Goal: Task Accomplishment & Management: Complete application form

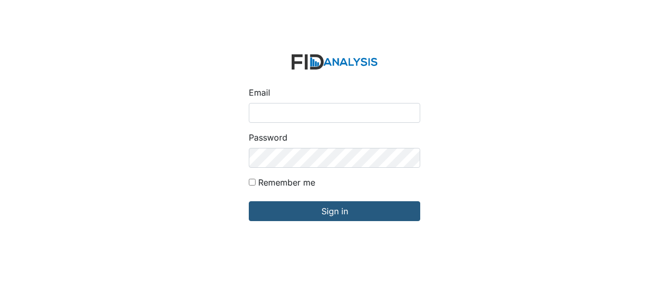
click at [264, 110] on input "Email" at bounding box center [334, 113] width 171 height 20
type input "GClark@lifeincorporated.com"
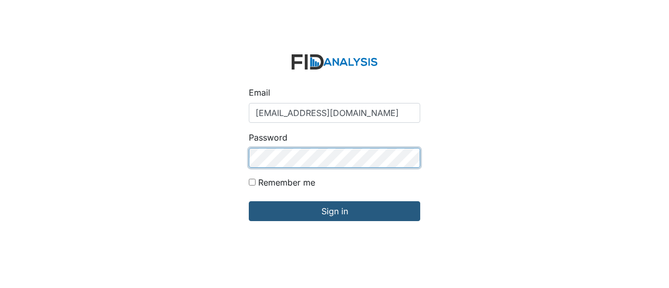
click at [249, 201] on input "Sign in" at bounding box center [334, 211] width 171 height 20
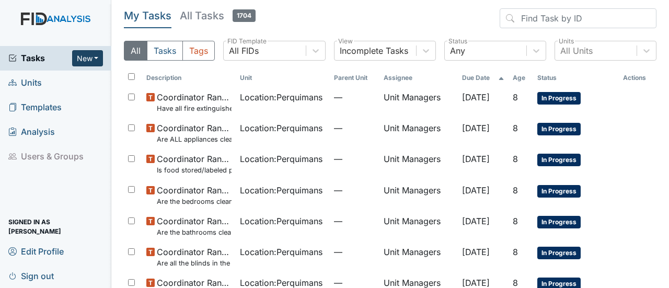
click at [97, 57] on button "New" at bounding box center [87, 58] width 31 height 16
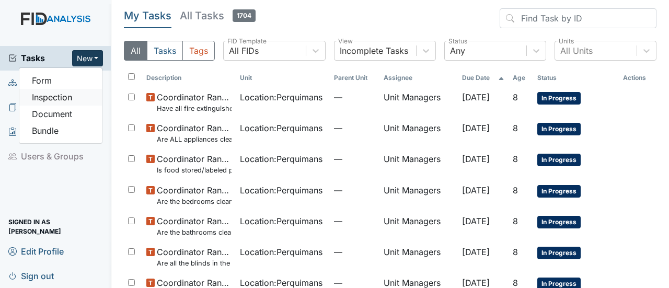
click at [84, 95] on link "Inspection" at bounding box center [60, 97] width 83 height 17
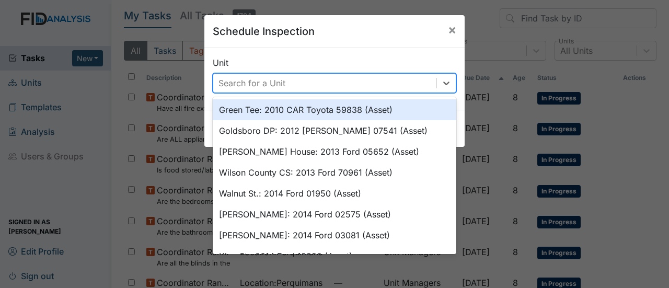
click at [294, 81] on div "Search for a Unit" at bounding box center [324, 83] width 223 height 19
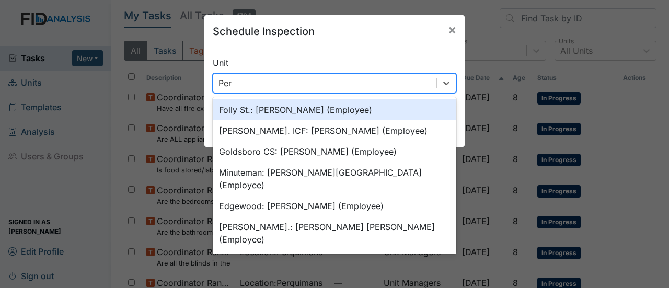
type input "Perq"
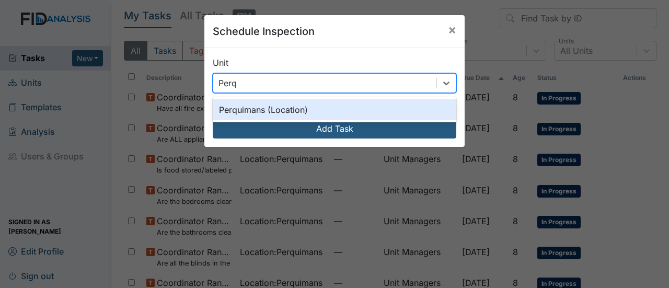
click at [299, 109] on div "Perquimans (Location)" at bounding box center [335, 109] width 244 height 21
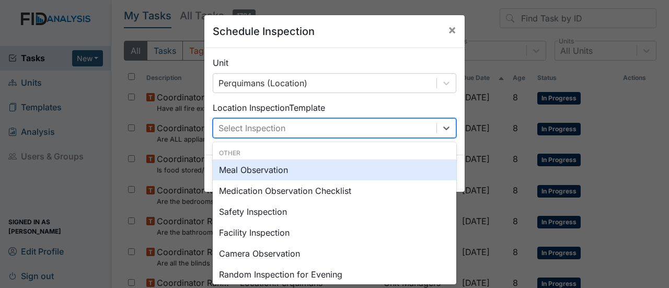
click at [300, 128] on div "Select Inspection" at bounding box center [324, 128] width 223 height 19
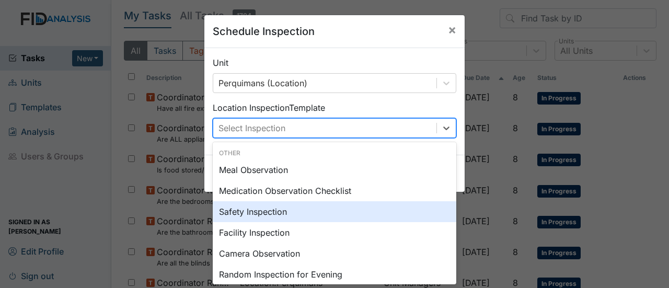
click at [356, 217] on div "Safety Inspection" at bounding box center [335, 211] width 244 height 21
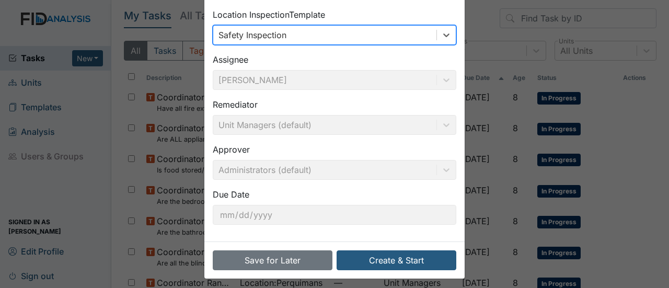
scroll to position [97, 0]
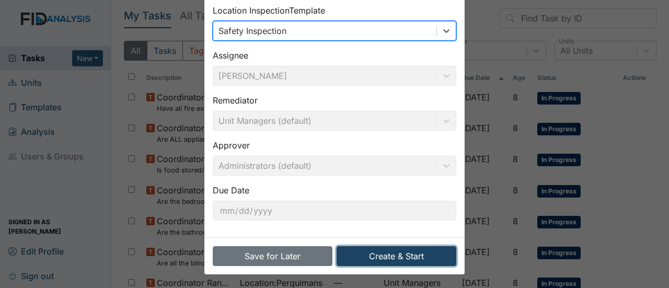
click at [419, 253] on button "Create & Start" at bounding box center [397, 256] width 120 height 20
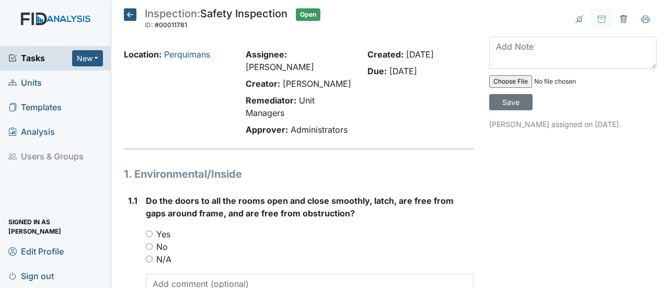
click at [149, 230] on input "Yes" at bounding box center [149, 233] width 7 height 7
radio input "true"
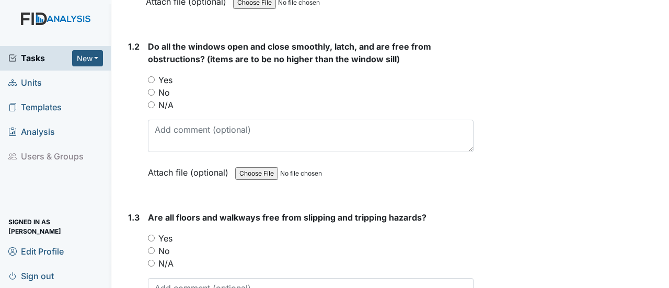
scroll to position [335, 0]
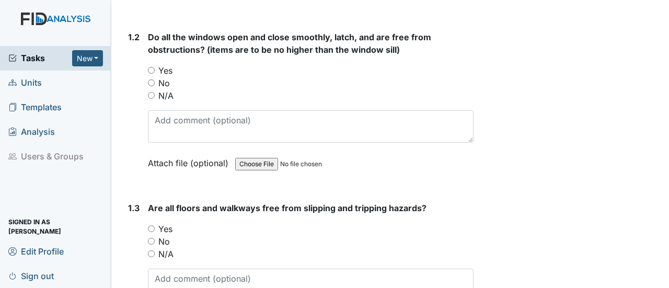
click at [152, 79] on input "No" at bounding box center [151, 82] width 7 height 7
radio input "true"
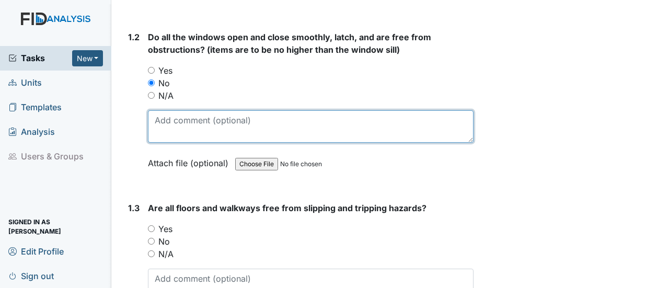
click at [163, 112] on textarea at bounding box center [311, 126] width 326 height 32
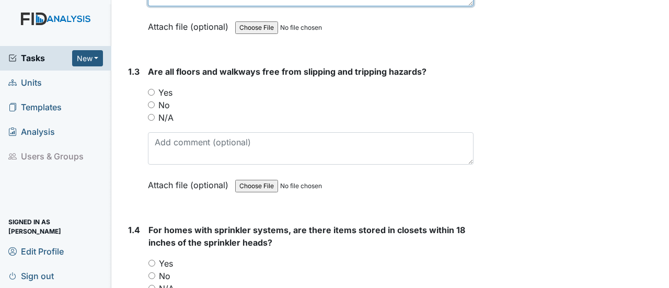
scroll to position [481, 0]
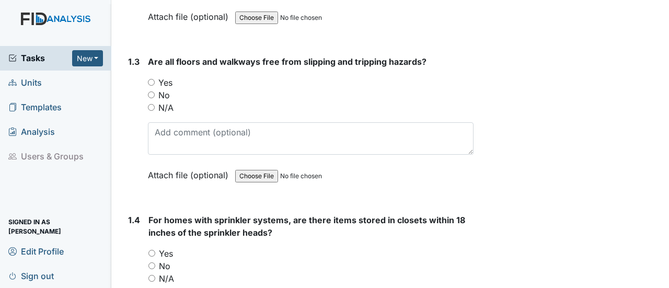
type textarea "some windows fall down."
click at [151, 79] on input "Yes" at bounding box center [151, 82] width 7 height 7
radio input "true"
click at [152, 275] on input "N/A" at bounding box center [151, 278] width 7 height 7
radio input "true"
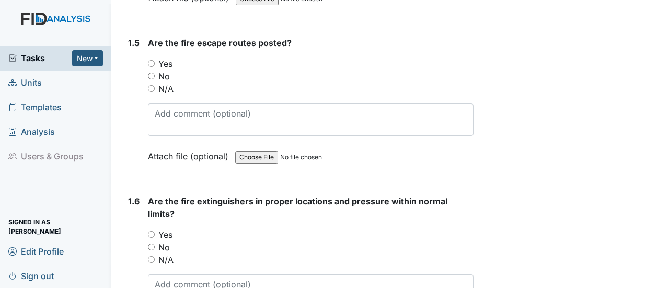
scroll to position [850, 0]
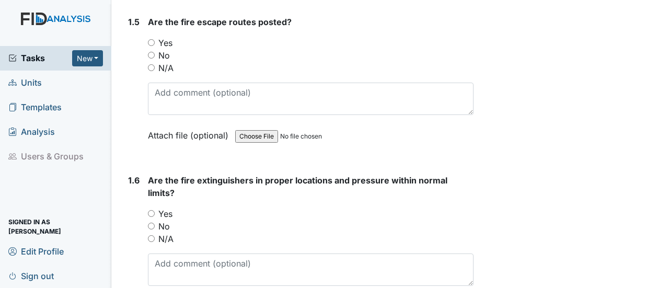
click at [151, 39] on input "Yes" at bounding box center [151, 42] width 7 height 7
radio input "true"
click at [153, 208] on div "Yes" at bounding box center [311, 214] width 326 height 13
click at [152, 210] on input "Yes" at bounding box center [151, 213] width 7 height 7
radio input "true"
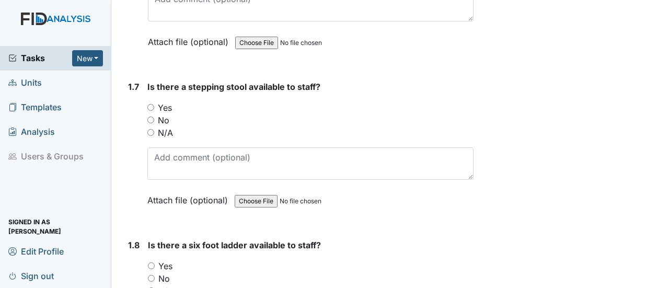
scroll to position [1135, 0]
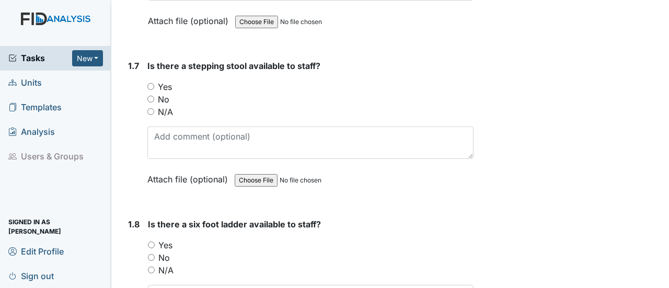
click at [152, 83] on input "Yes" at bounding box center [150, 86] width 7 height 7
radio input "true"
click at [153, 254] on input "No" at bounding box center [151, 257] width 7 height 7
radio input "true"
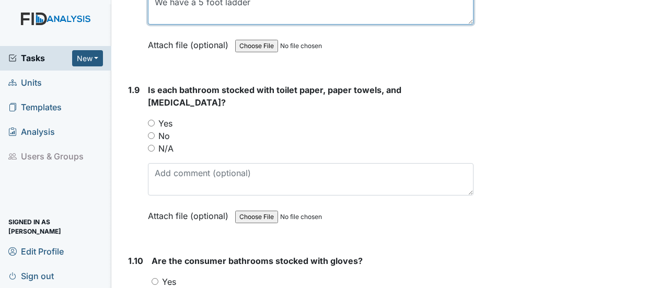
scroll to position [1449, 0]
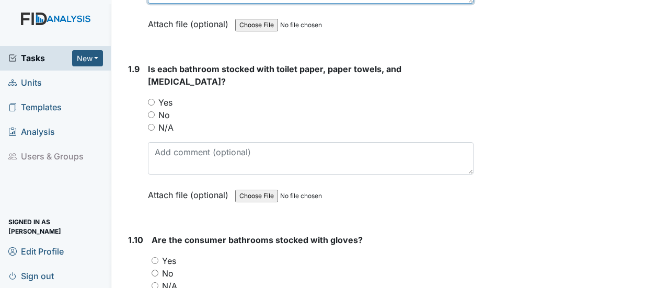
type textarea "We have a 5 foot ladder"
click at [151, 99] on input "Yes" at bounding box center [151, 102] width 7 height 7
radio input "true"
click at [155, 270] on input "No" at bounding box center [155, 273] width 7 height 7
radio input "true"
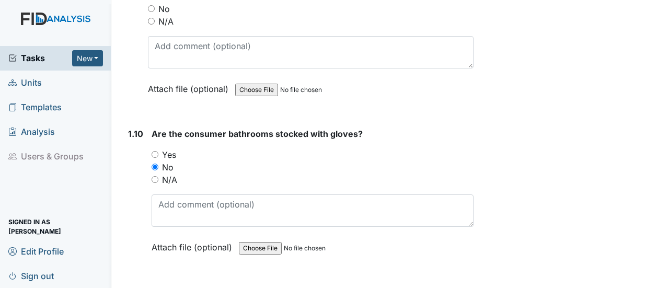
scroll to position [1574, 0]
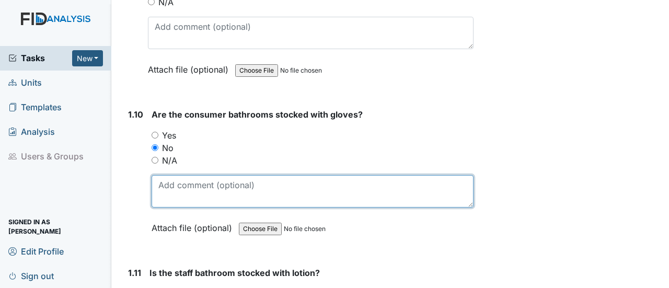
click at [203, 175] on textarea at bounding box center [313, 191] width 322 height 32
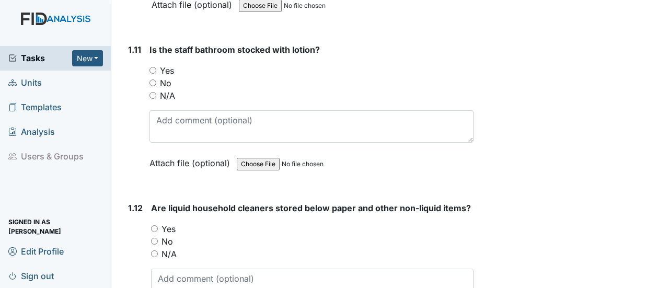
scroll to position [1804, 0]
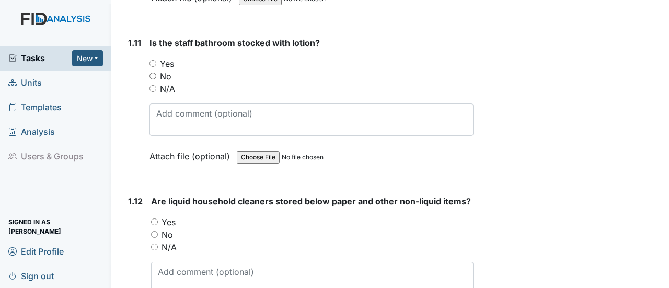
type textarea "We have a client that put them in the toilet. We have some close by."
click at [151, 60] on input "Yes" at bounding box center [152, 63] width 7 height 7
radio input "true"
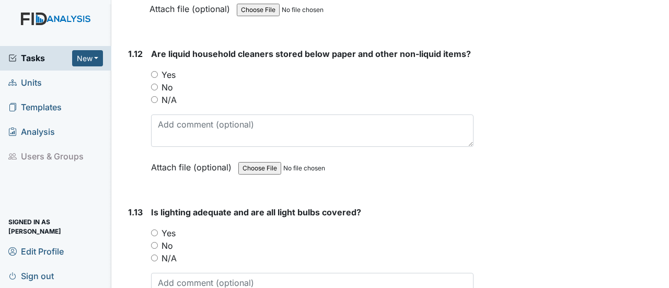
scroll to position [1972, 0]
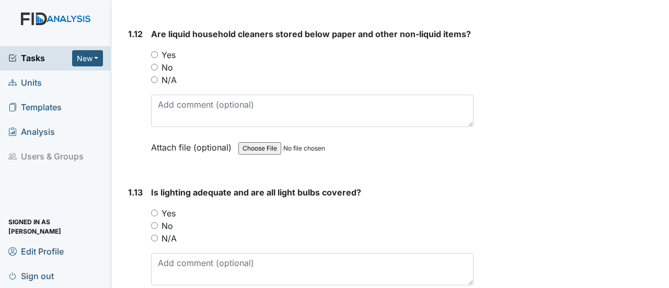
click at [154, 51] on input "Yes" at bounding box center [154, 54] width 7 height 7
radio input "true"
click at [155, 210] on input "Yes" at bounding box center [154, 213] width 7 height 7
radio input "true"
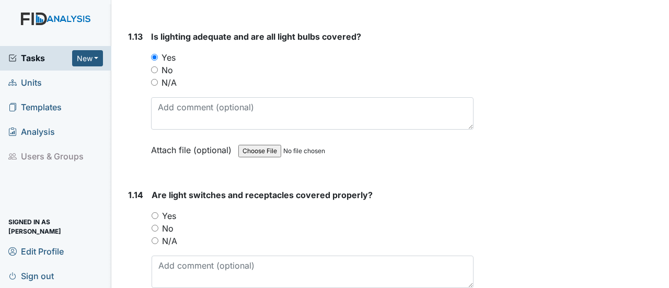
scroll to position [2118, 0]
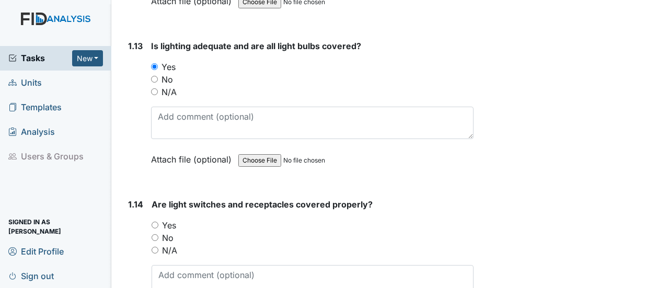
click at [153, 222] on input "Yes" at bounding box center [155, 225] width 7 height 7
radio input "true"
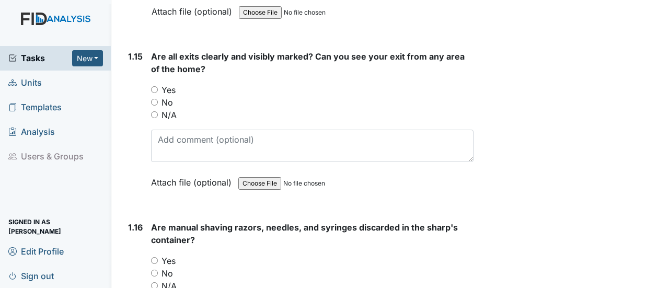
scroll to position [2445, 0]
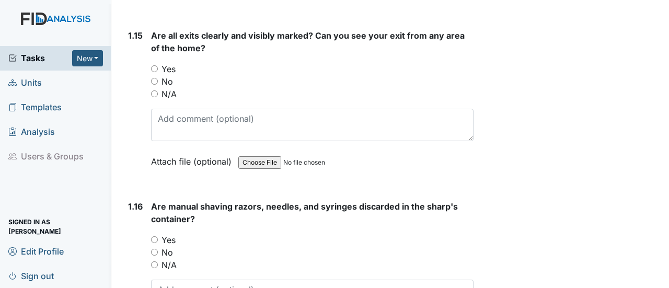
click at [154, 65] on input "Yes" at bounding box center [154, 68] width 7 height 7
radio input "true"
click at [153, 236] on input "Yes" at bounding box center [154, 239] width 7 height 7
radio input "true"
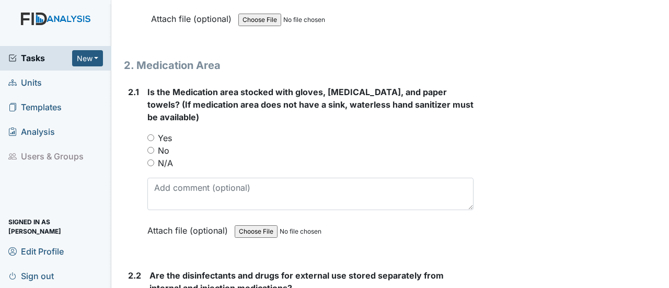
scroll to position [2780, 0]
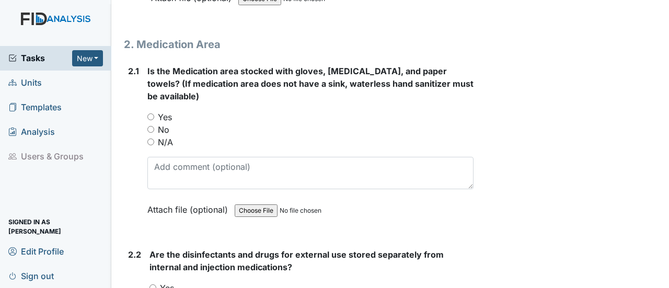
click at [149, 113] on input "Yes" at bounding box center [150, 116] width 7 height 7
radio input "true"
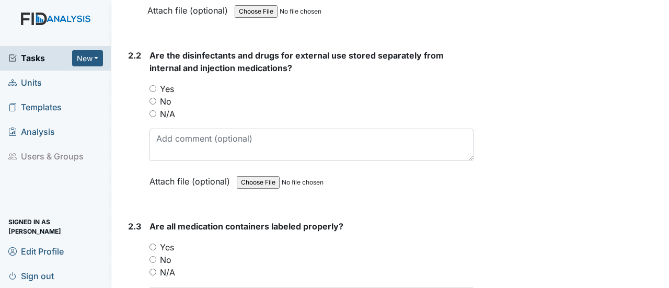
scroll to position [2989, 0]
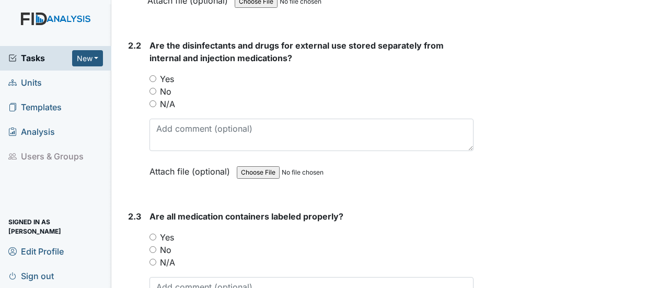
click at [151, 75] on input "Yes" at bounding box center [152, 78] width 7 height 7
radio input "true"
click at [154, 234] on input "Yes" at bounding box center [152, 237] width 7 height 7
radio input "true"
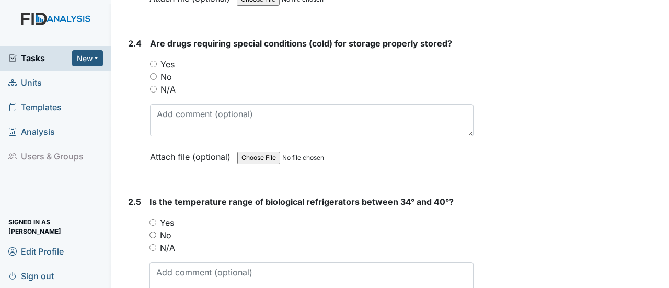
scroll to position [3323, 0]
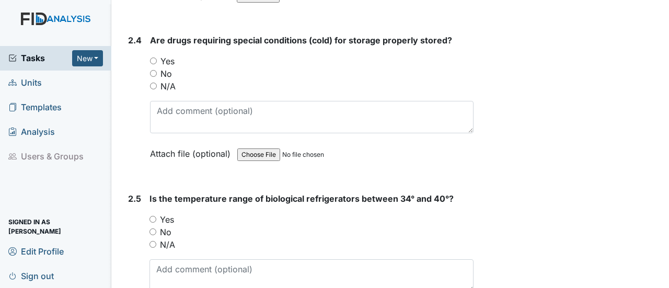
click at [154, 83] on input "N/A" at bounding box center [153, 86] width 7 height 7
radio input "true"
click at [152, 241] on input "N/A" at bounding box center [152, 244] width 7 height 7
radio input "true"
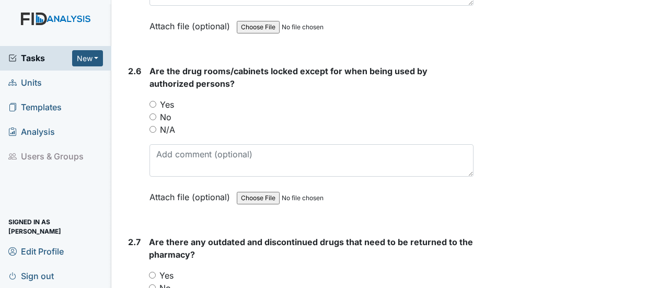
scroll to position [3616, 0]
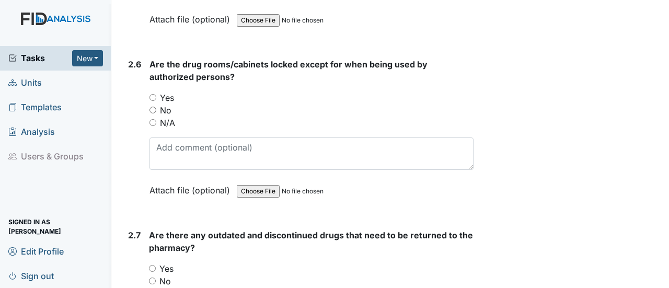
click at [154, 94] on input "Yes" at bounding box center [152, 97] width 7 height 7
radio input "true"
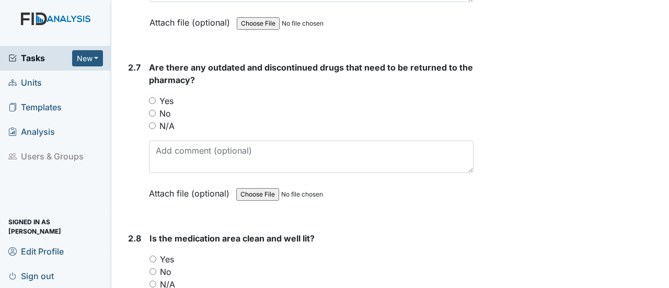
scroll to position [3804, 0]
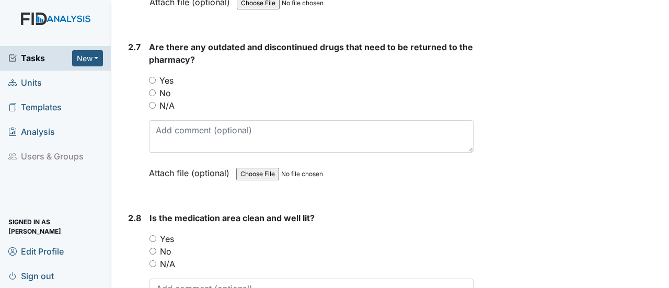
click at [154, 77] on input "Yes" at bounding box center [152, 80] width 7 height 7
radio input "true"
click at [151, 235] on input "Yes" at bounding box center [152, 238] width 7 height 7
radio input "true"
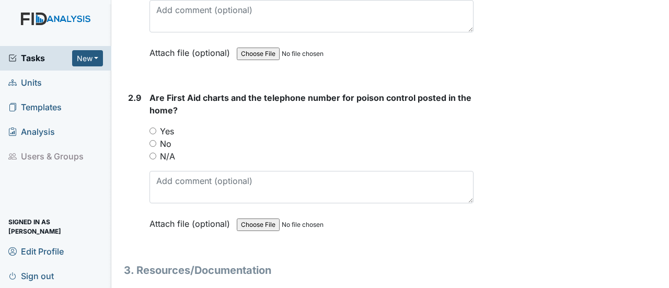
scroll to position [4124, 0]
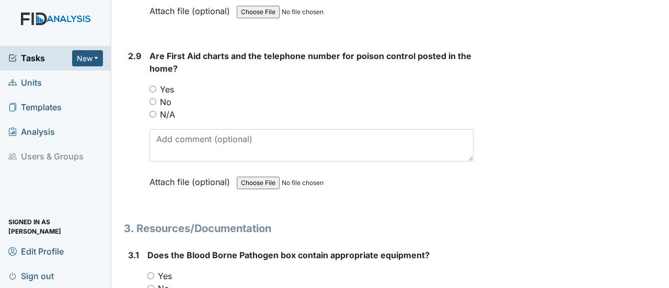
click at [152, 86] on input "Yes" at bounding box center [152, 89] width 7 height 7
radio input "true"
click at [151, 272] on input "Yes" at bounding box center [150, 275] width 7 height 7
radio input "true"
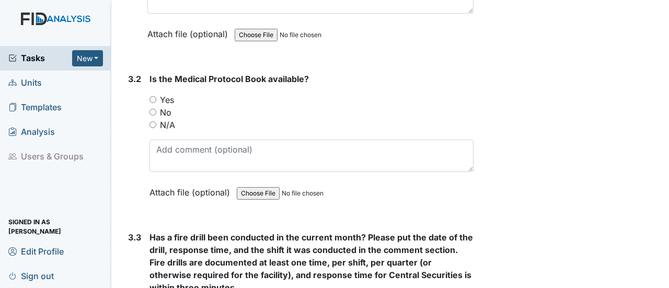
scroll to position [4480, 0]
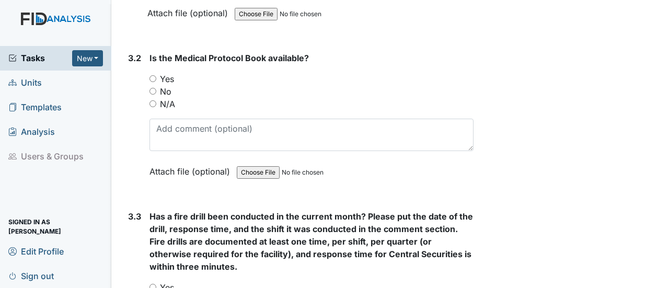
click at [155, 75] on input "Yes" at bounding box center [152, 78] width 7 height 7
radio input "true"
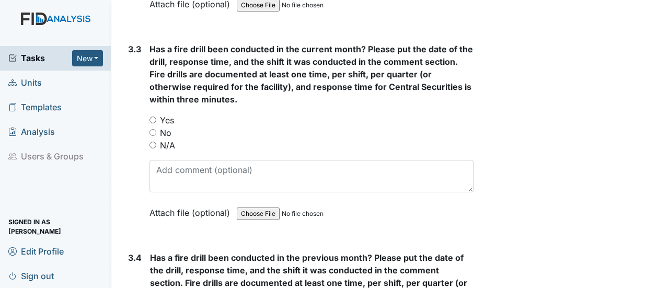
scroll to position [4668, 0]
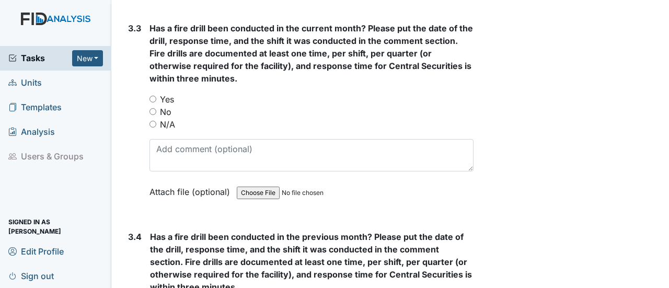
click at [155, 96] on input "Yes" at bounding box center [152, 99] width 7 height 7
radio input "true"
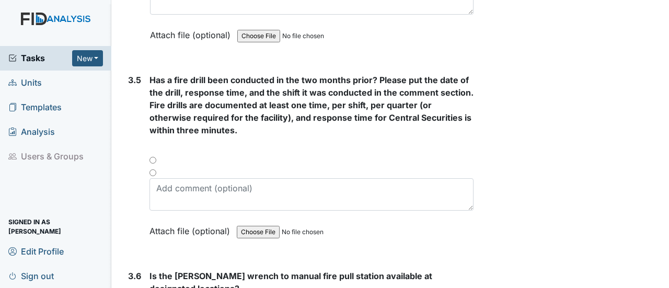
scroll to position [5037, 0]
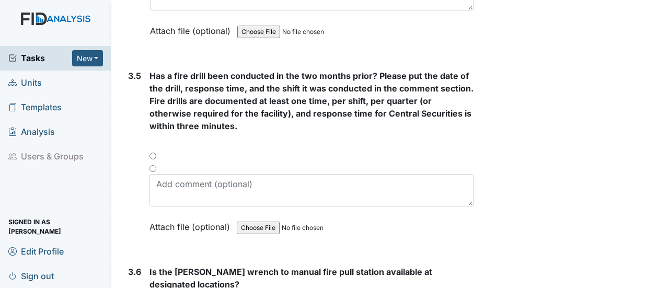
click at [154, 153] on div at bounding box center [311, 159] width 324 height 13
click at [153, 153] on div at bounding box center [311, 159] width 324 height 13
click at [154, 153] on div at bounding box center [311, 159] width 324 height 13
click at [154, 165] on input "radio" at bounding box center [152, 168] width 7 height 7
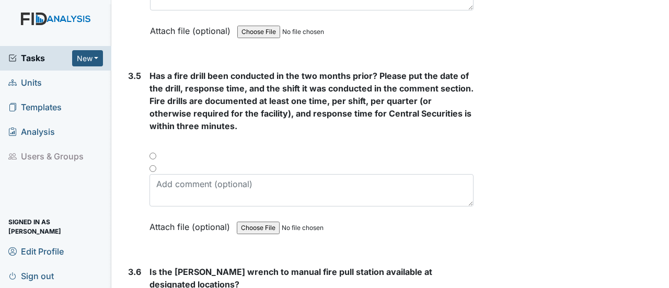
radio input "true"
click at [154, 165] on input "radio" at bounding box center [152, 168] width 7 height 7
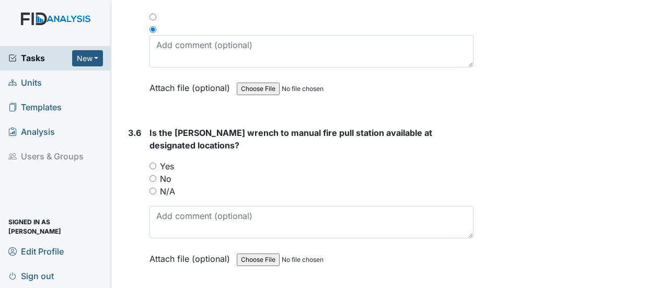
scroll to position [5211, 0]
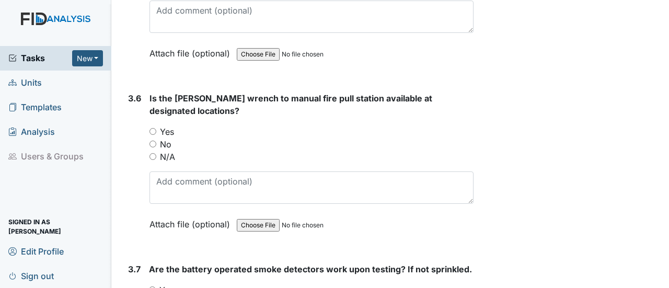
click at [152, 153] on input "N/A" at bounding box center [152, 156] width 7 height 7
radio input "true"
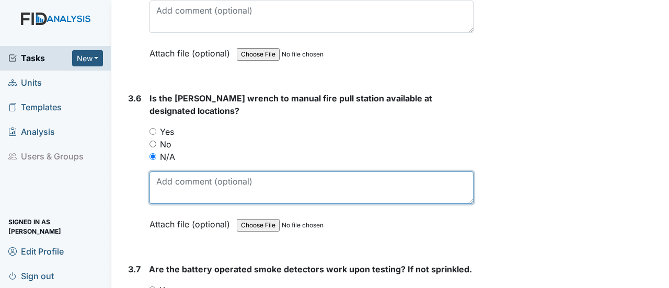
click at [170, 171] on textarea at bounding box center [311, 187] width 324 height 32
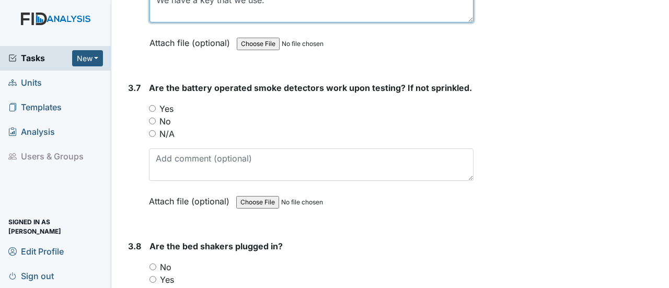
scroll to position [5413, 0]
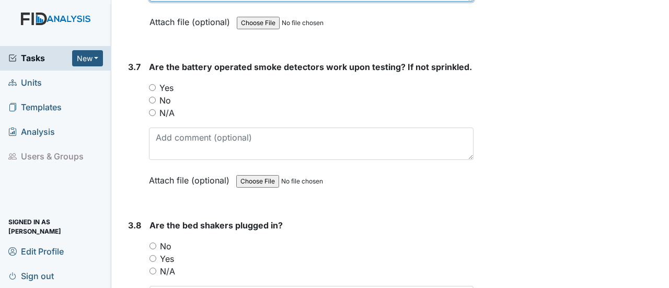
type textarea "We have a key that we use."
click at [153, 84] on input "Yes" at bounding box center [152, 87] width 7 height 7
radio input "true"
click at [153, 268] on input "N/A" at bounding box center [152, 271] width 7 height 7
radio input "true"
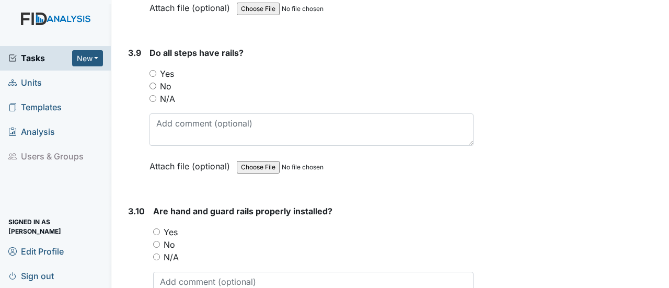
scroll to position [5734, 0]
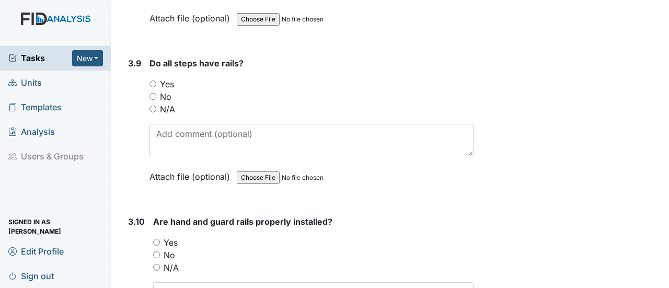
click at [154, 80] on input "Yes" at bounding box center [152, 83] width 7 height 7
radio input "true"
click at [157, 239] on input "Yes" at bounding box center [156, 242] width 7 height 7
radio input "true"
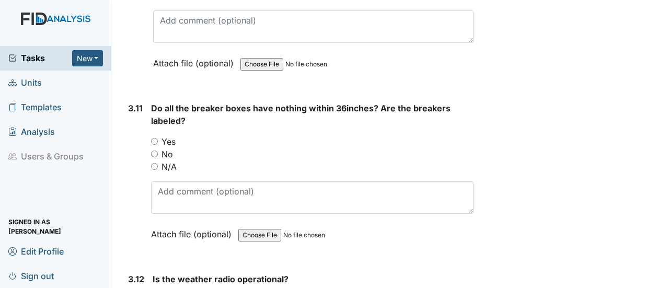
scroll to position [6026, 0]
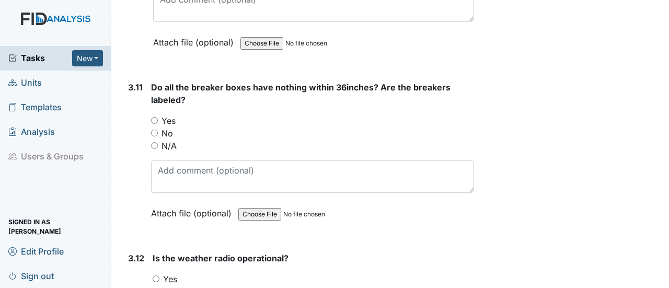
click at [154, 117] on input "Yes" at bounding box center [154, 120] width 7 height 7
radio input "true"
click at [157, 275] on input "Yes" at bounding box center [156, 278] width 7 height 7
radio input "true"
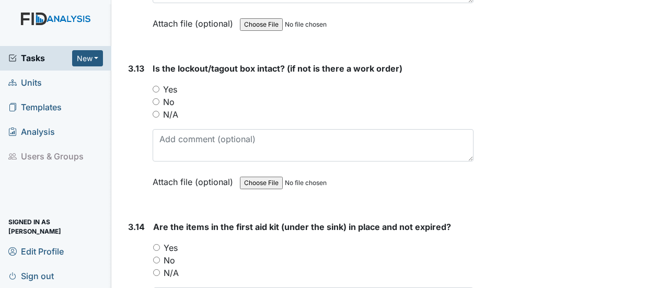
scroll to position [6382, 0]
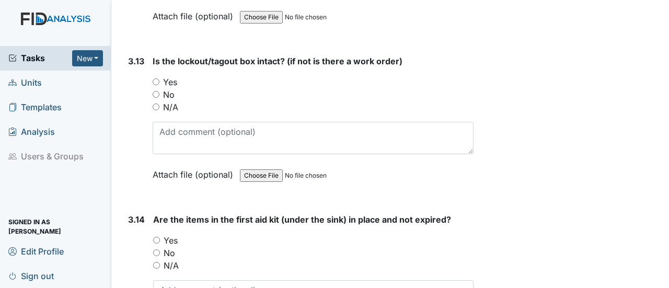
click at [155, 78] on input "Yes" at bounding box center [156, 81] width 7 height 7
radio input "true"
click at [157, 237] on input "Yes" at bounding box center [156, 240] width 7 height 7
radio input "true"
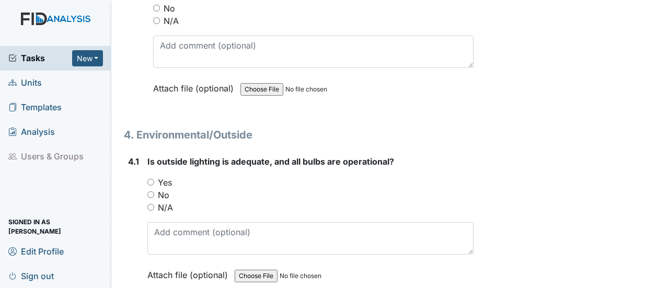
scroll to position [6633, 0]
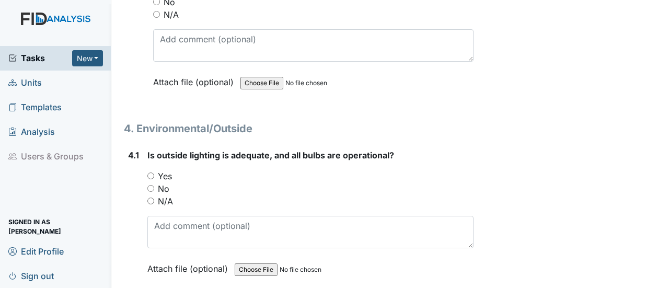
click at [149, 172] on input "Yes" at bounding box center [150, 175] width 7 height 7
radio input "true"
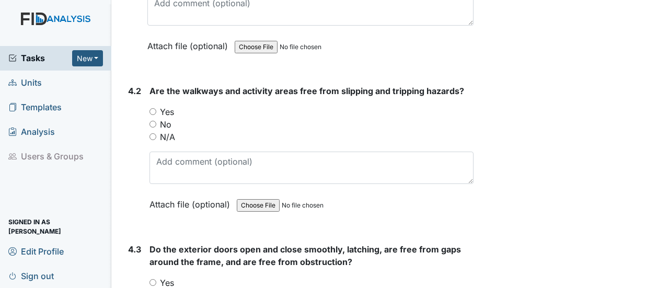
scroll to position [6876, 0]
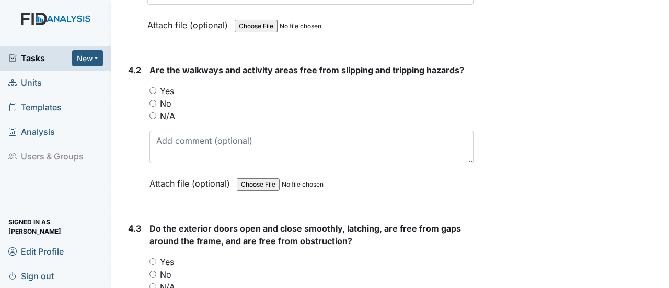
click at [152, 87] on input "Yes" at bounding box center [152, 90] width 7 height 7
radio input "true"
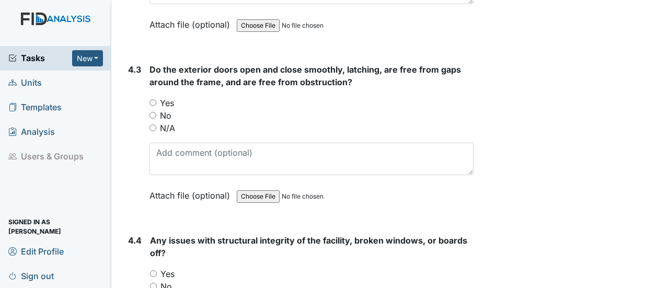
scroll to position [7044, 0]
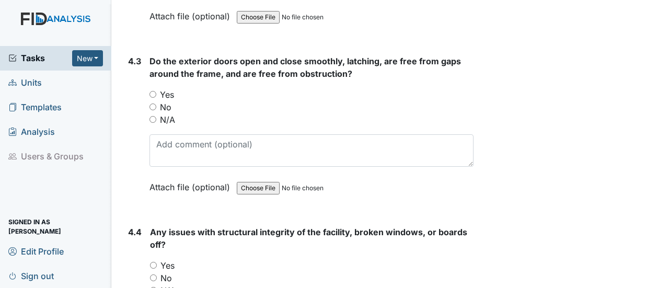
click at [153, 91] on input "Yes" at bounding box center [152, 94] width 7 height 7
radio input "true"
click at [152, 274] on input "No" at bounding box center [153, 277] width 7 height 7
radio input "true"
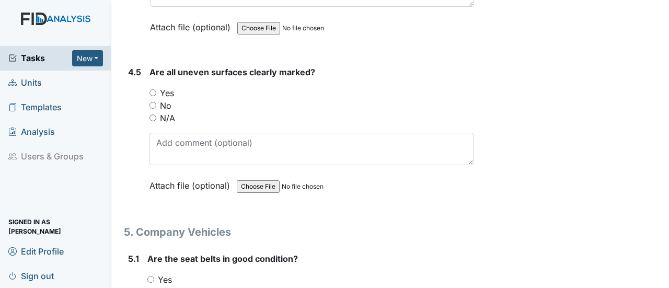
scroll to position [7378, 0]
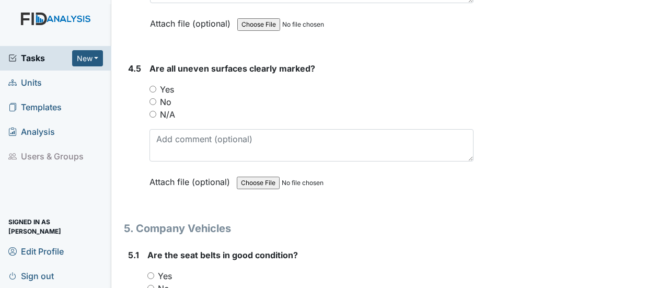
click at [153, 111] on input "N/A" at bounding box center [152, 114] width 7 height 7
radio input "true"
click at [151, 272] on input "Yes" at bounding box center [150, 275] width 7 height 7
radio input "true"
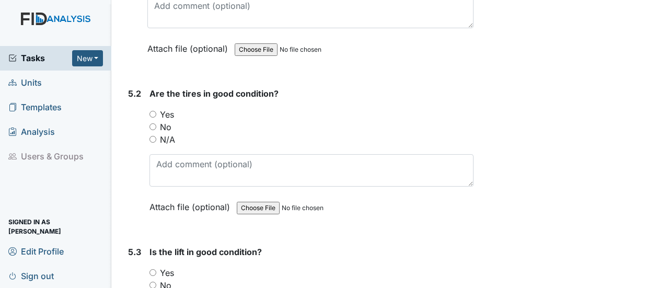
scroll to position [7719, 0]
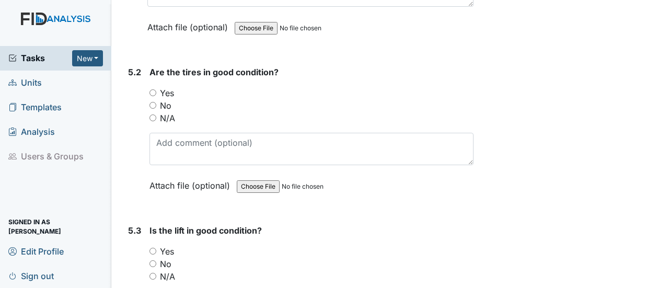
click at [154, 102] on input "No" at bounding box center [152, 105] width 7 height 7
radio input "true"
click at [152, 273] on input "N/A" at bounding box center [152, 276] width 7 height 7
radio input "true"
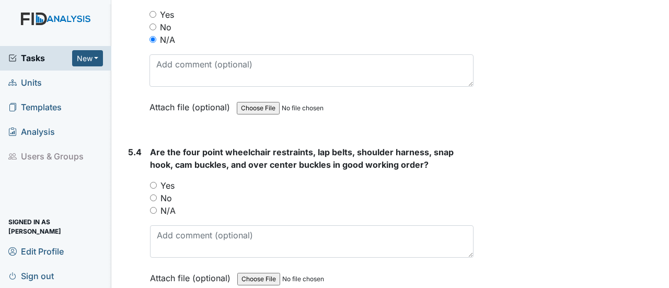
scroll to position [8019, 0]
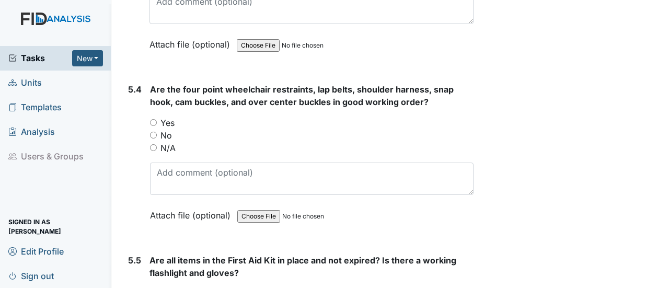
click at [152, 144] on input "N/A" at bounding box center [153, 147] width 7 height 7
radio input "true"
click at [153, 287] on input "Yes" at bounding box center [152, 293] width 7 height 7
radio input "true"
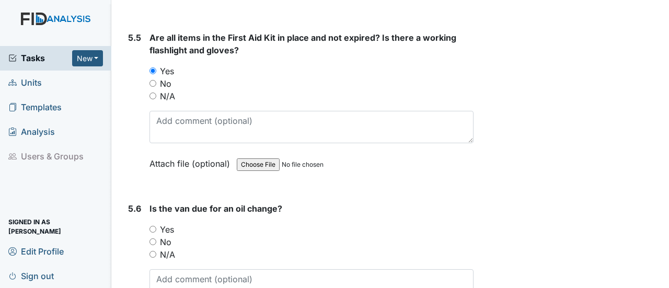
scroll to position [8285, 0]
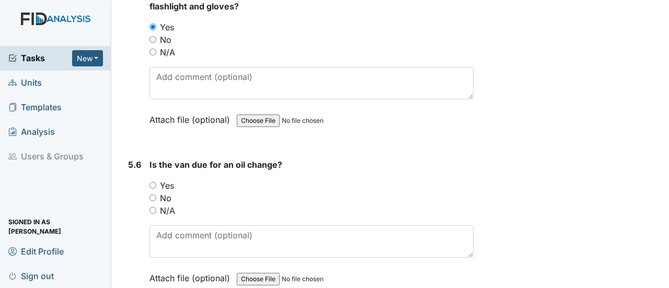
click at [154, 194] on input "No" at bounding box center [152, 197] width 7 height 7
radio input "true"
